Goal: Find specific page/section: Find specific page/section

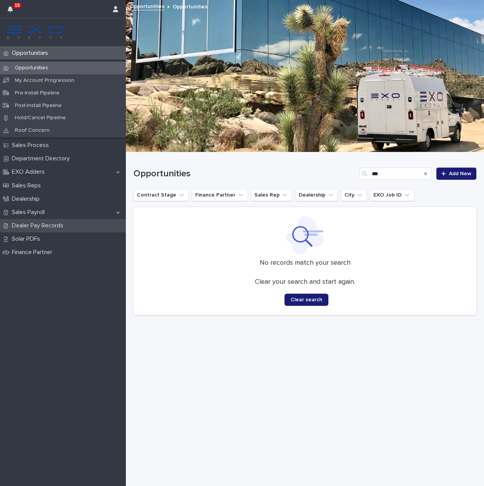
click at [80, 224] on div "Dealer Pay Records" at bounding box center [63, 225] width 126 height 13
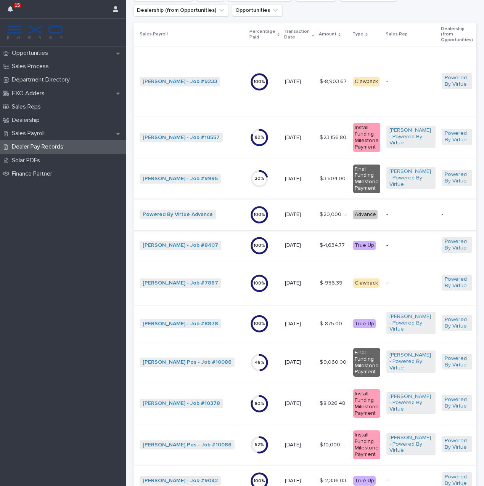
scroll to position [49, 0]
